Goal: Information Seeking & Learning: Learn about a topic

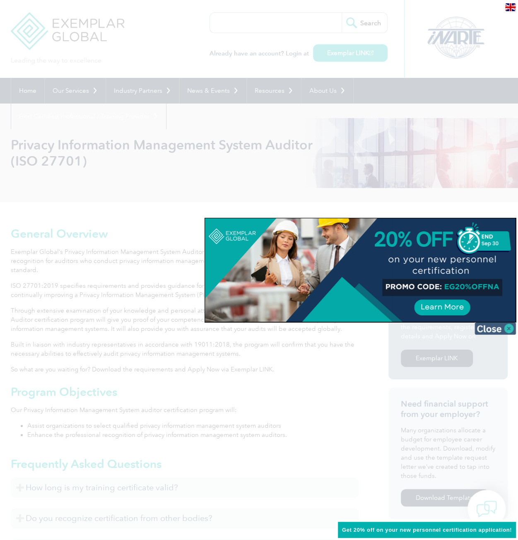
click at [509, 326] on img at bounding box center [495, 328] width 41 height 12
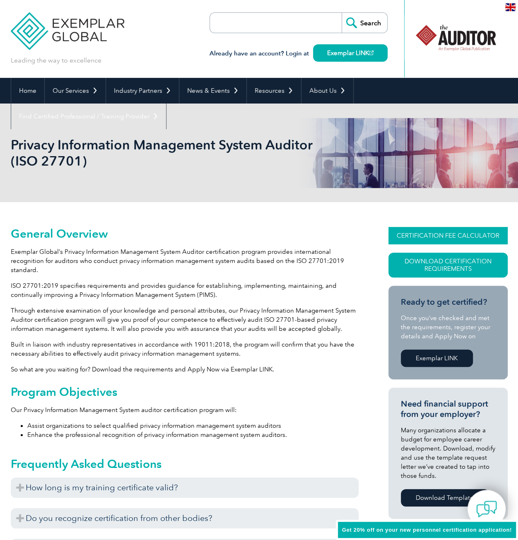
click at [400, 238] on link "CERTIFICATION FEE CALCULATOR" at bounding box center [448, 235] width 119 height 17
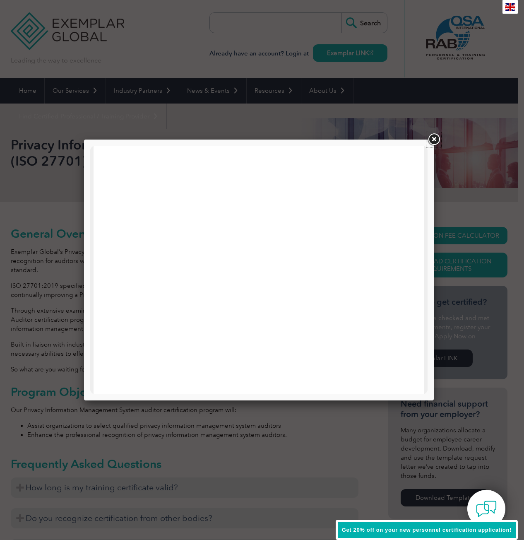
click at [436, 140] on link at bounding box center [434, 139] width 15 height 15
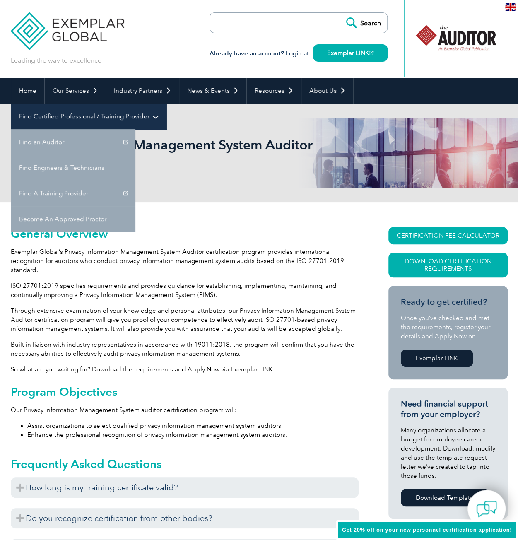
click at [166, 104] on link "Find Certified Professional / Training Provider" at bounding box center [88, 117] width 155 height 26
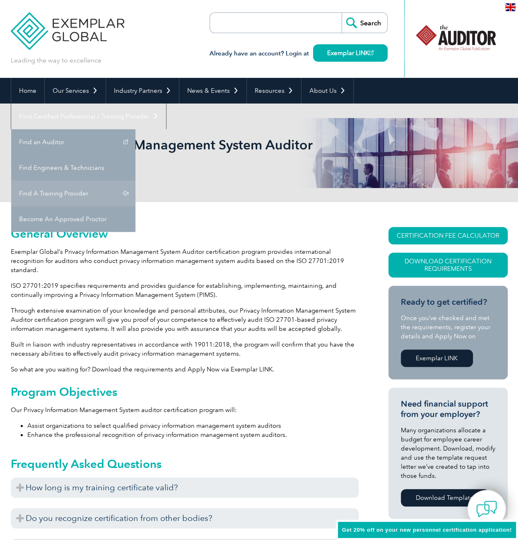
click at [135, 181] on link "Find A Training Provider" at bounding box center [73, 194] width 124 height 26
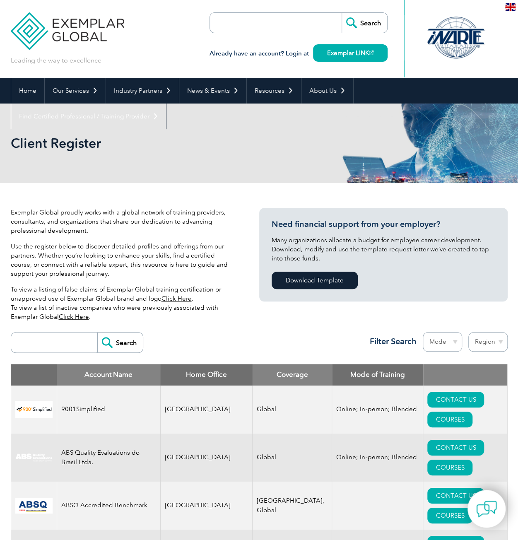
click at [55, 345] on input "search" at bounding box center [56, 343] width 82 height 20
type input "27701"
click at [111, 341] on input "Search" at bounding box center [120, 343] width 46 height 20
